Goal: Information Seeking & Learning: Learn about a topic

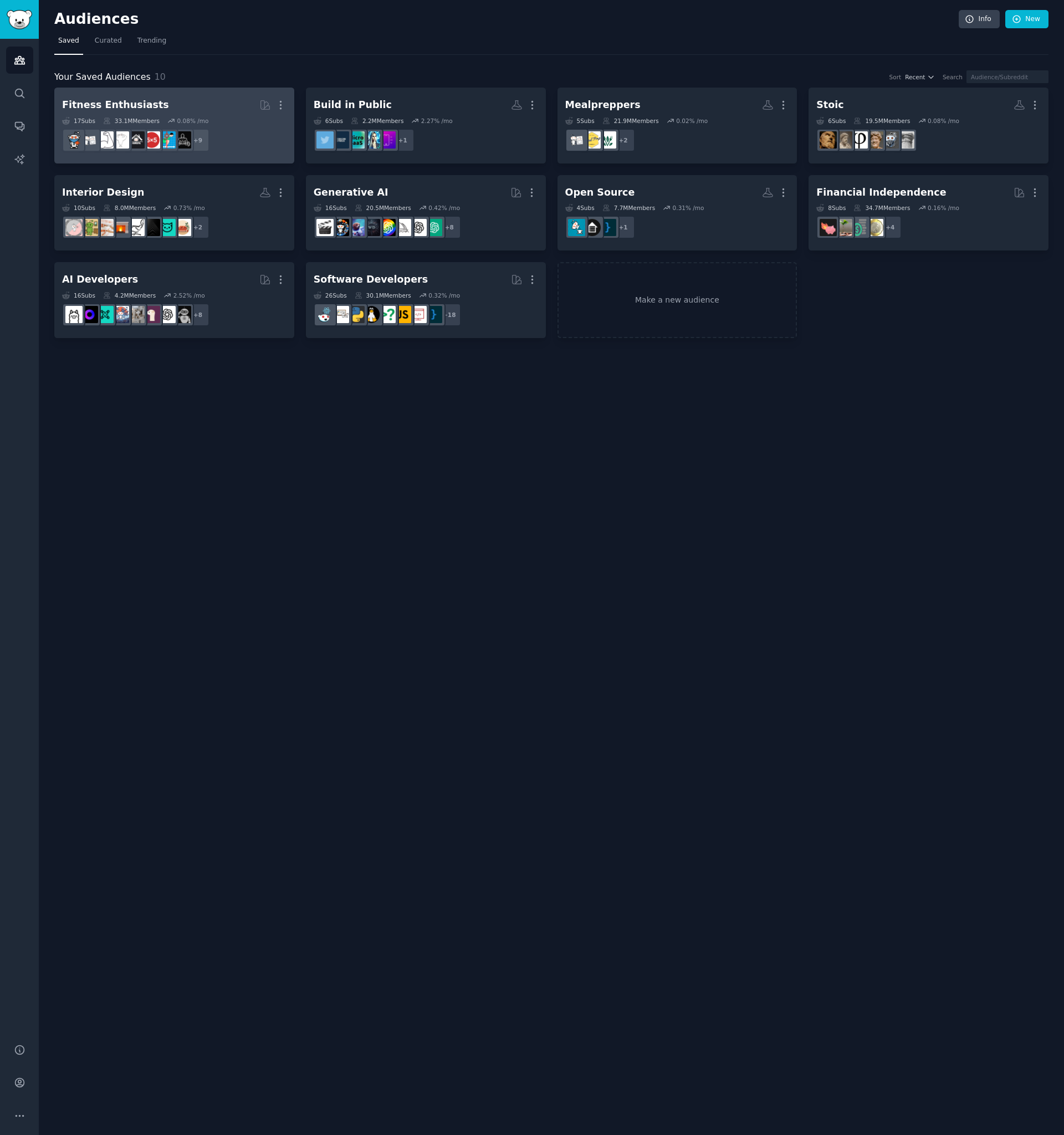
click at [184, 106] on h2 "Fitness Enthusiasts More" at bounding box center [174, 105] width 224 height 19
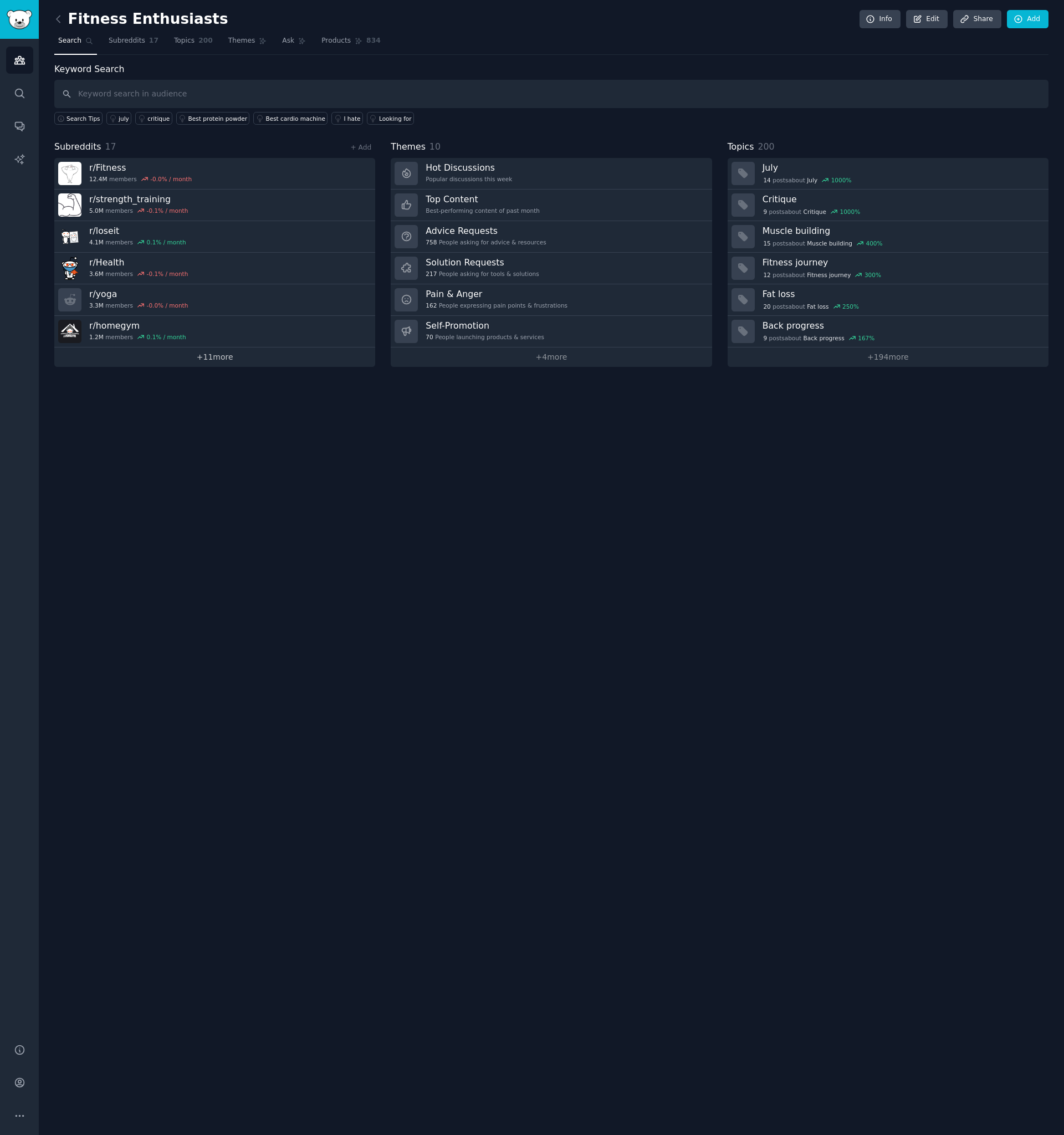
click at [244, 356] on link "+ 11 more" at bounding box center [214, 357] width 321 height 19
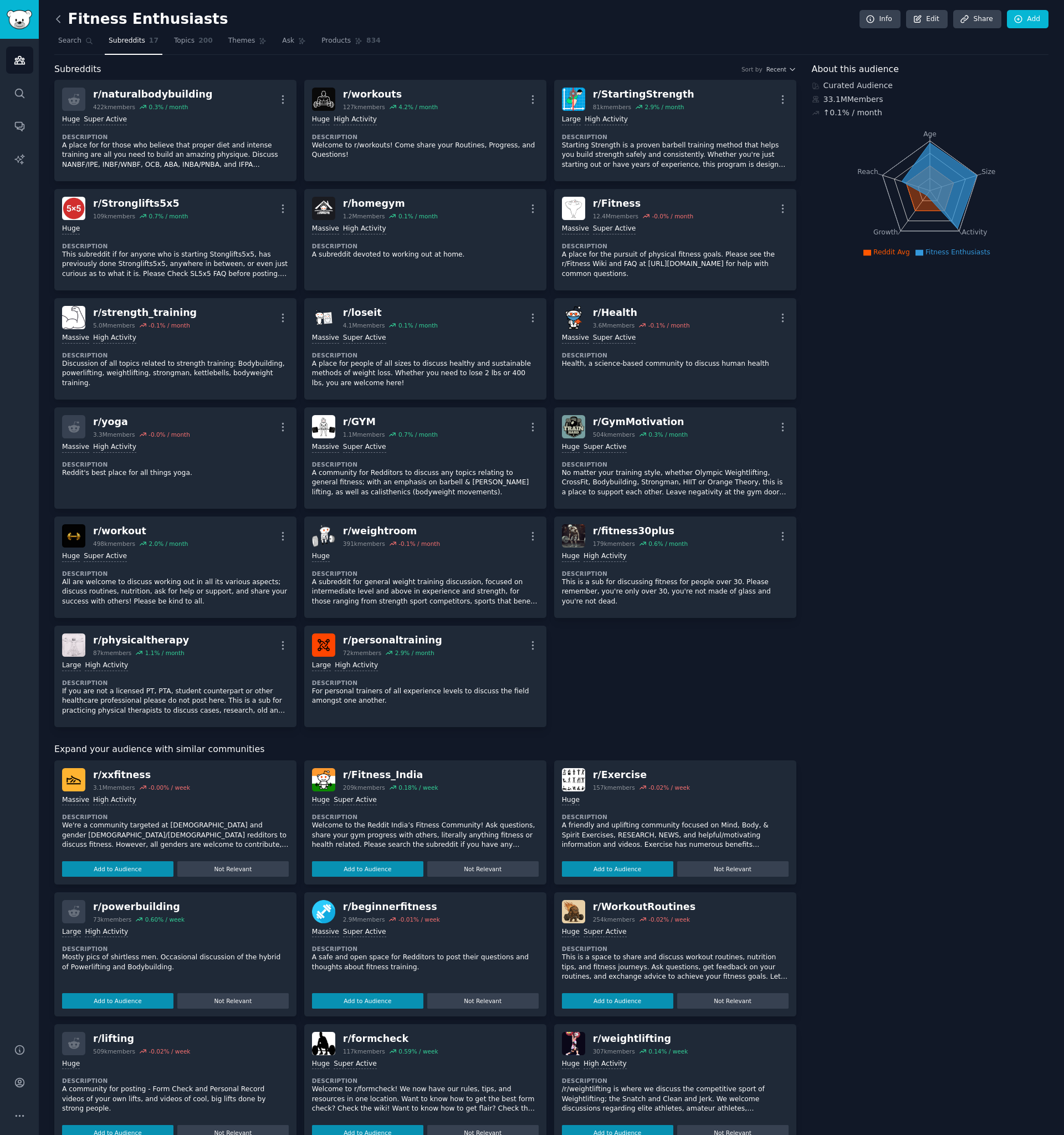
click at [60, 16] on icon at bounding box center [59, 19] width 12 height 12
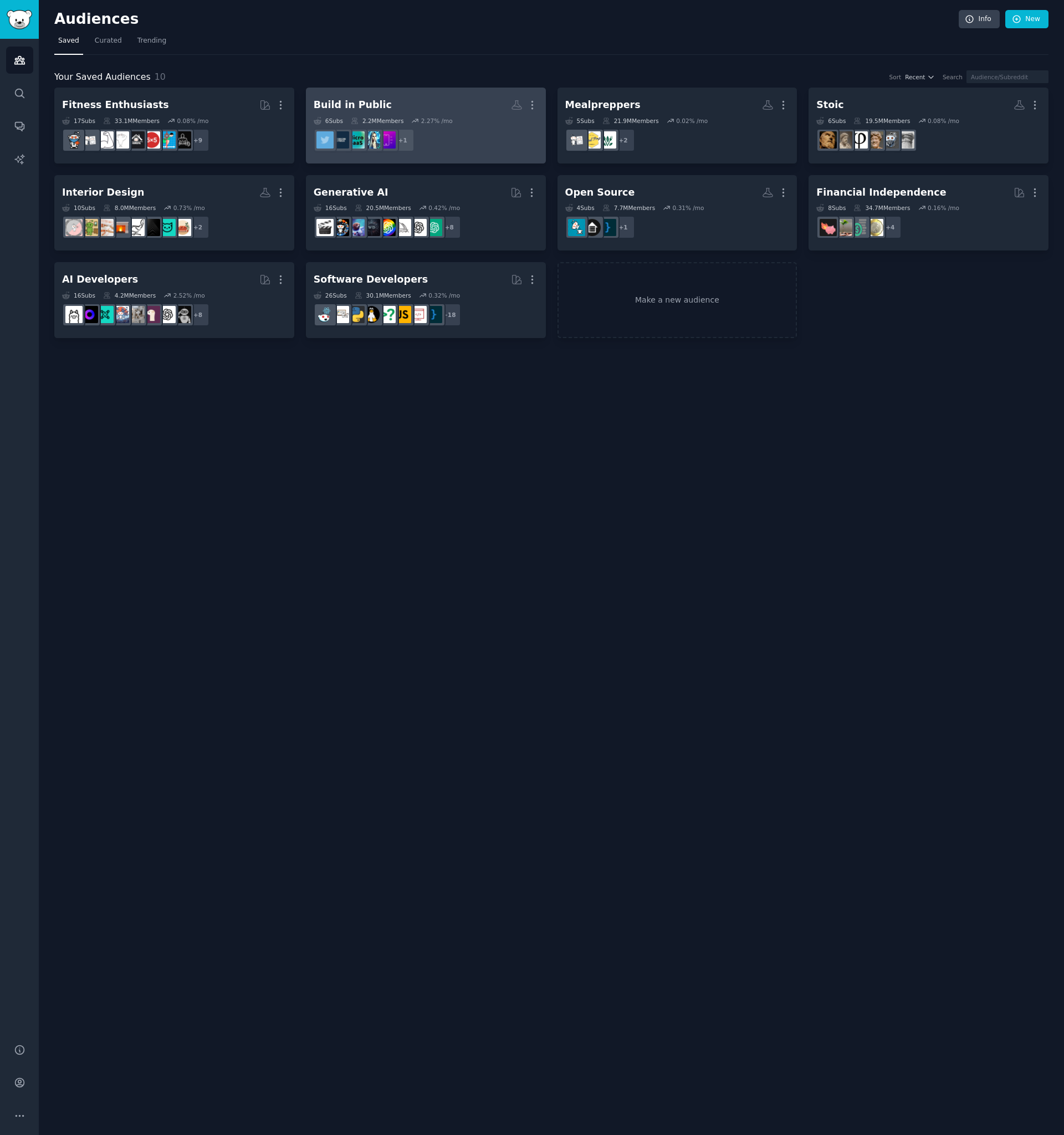
click at [379, 107] on h2 "Build in Public More" at bounding box center [426, 105] width 224 height 19
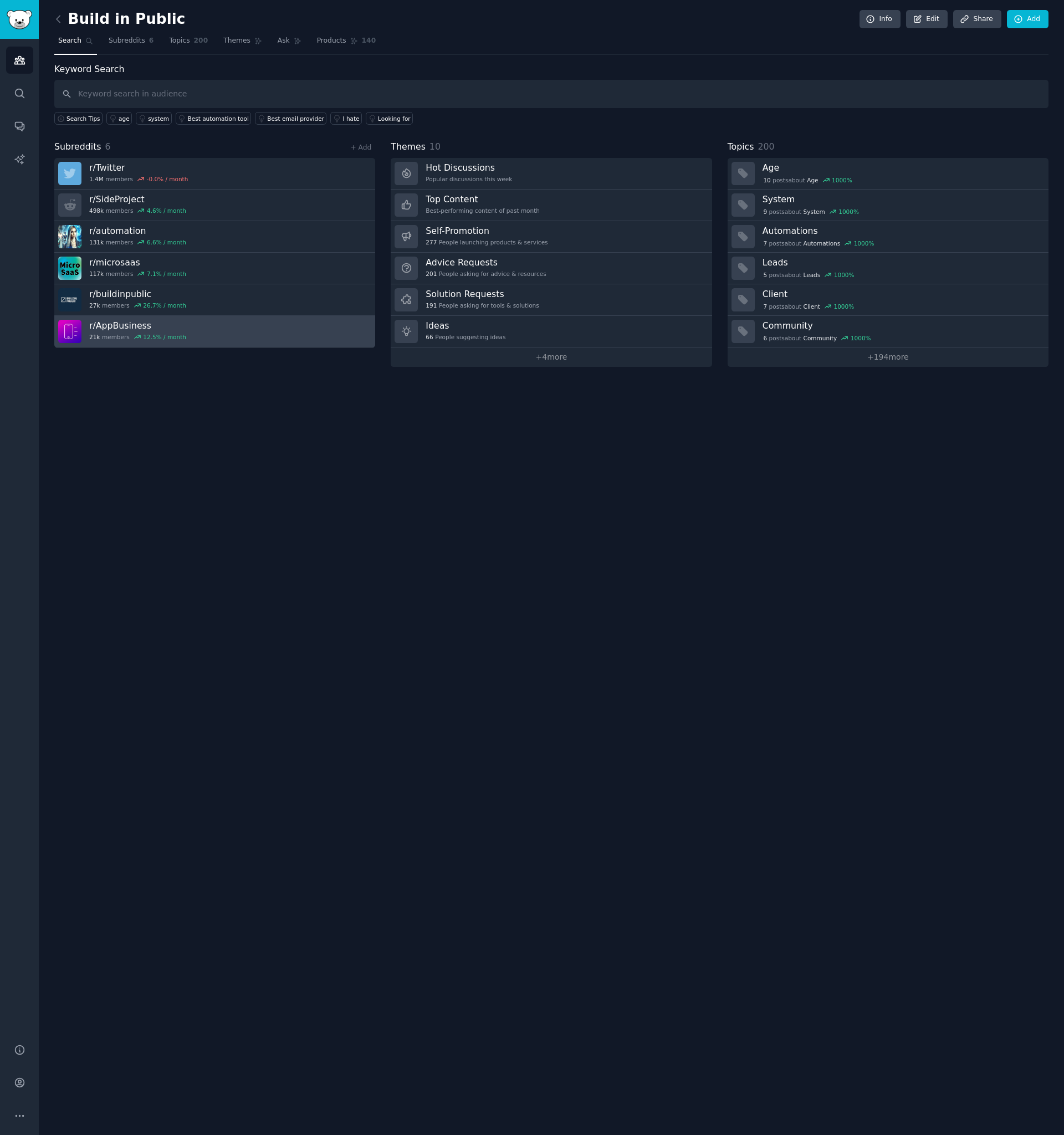
click at [193, 340] on link "r/ AppBusiness 21k members 12.5 % / month" at bounding box center [214, 332] width 321 height 31
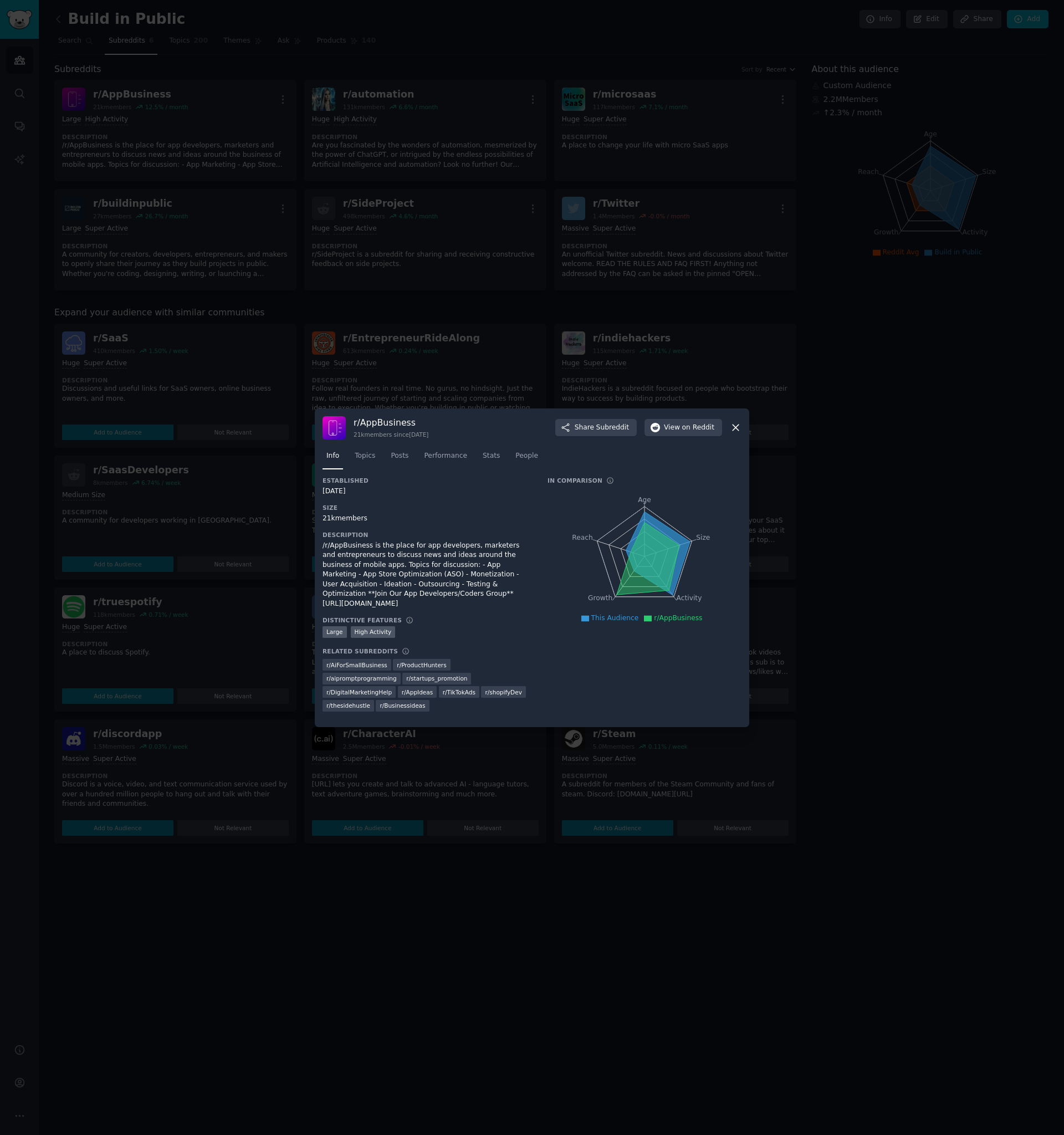
click at [738, 434] on icon at bounding box center [736, 428] width 12 height 12
